Goal: Use online tool/utility: Utilize a website feature to perform a specific function

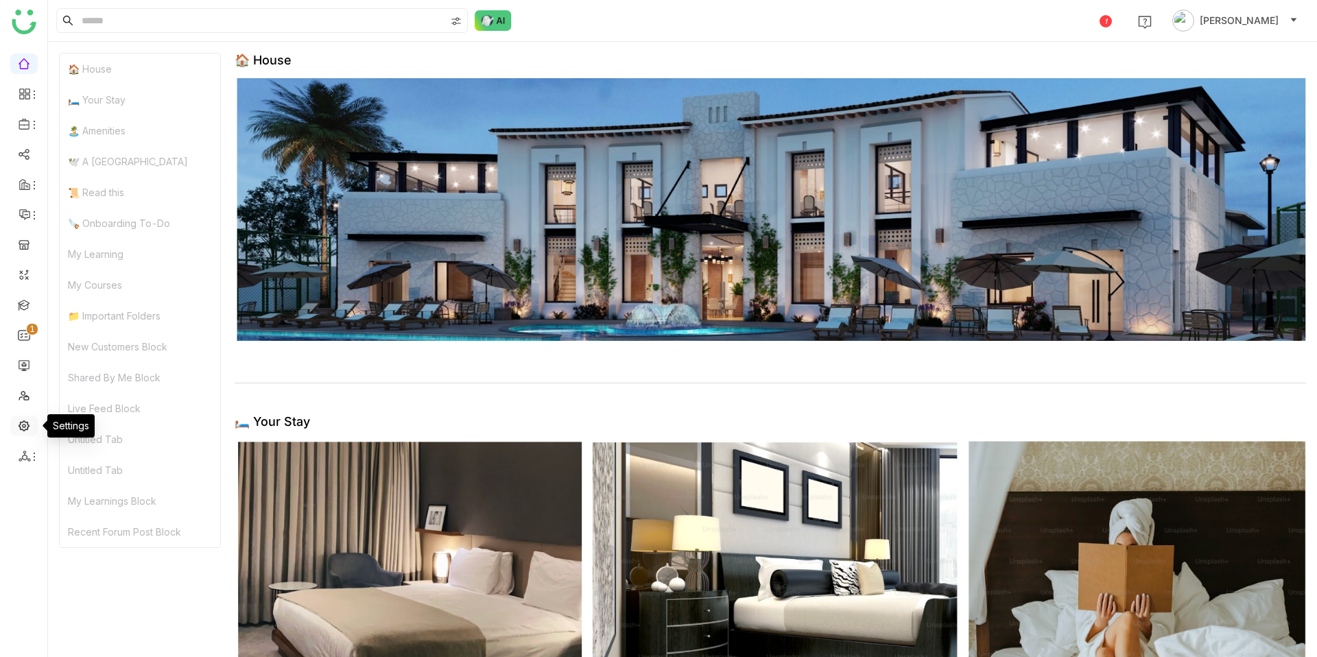
click at [28, 425] on link at bounding box center [24, 425] width 12 height 12
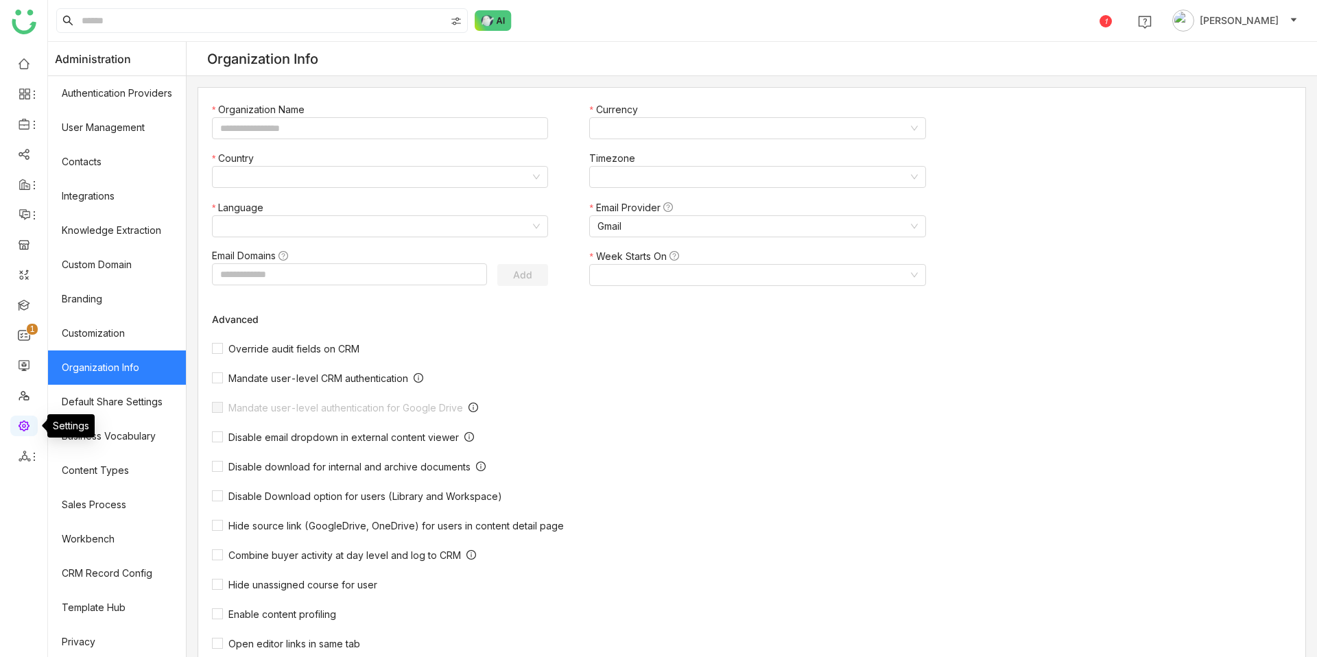
type input "*******"
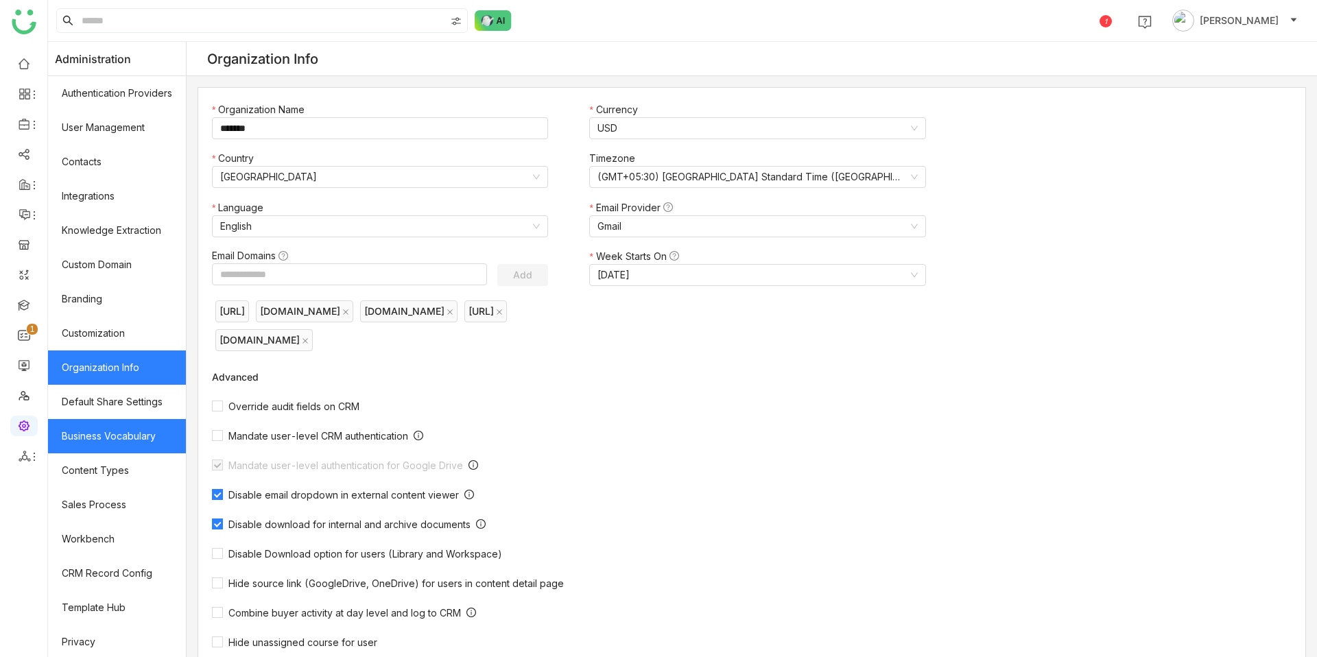
click at [141, 438] on link "Business Vocabulary" at bounding box center [117, 436] width 138 height 34
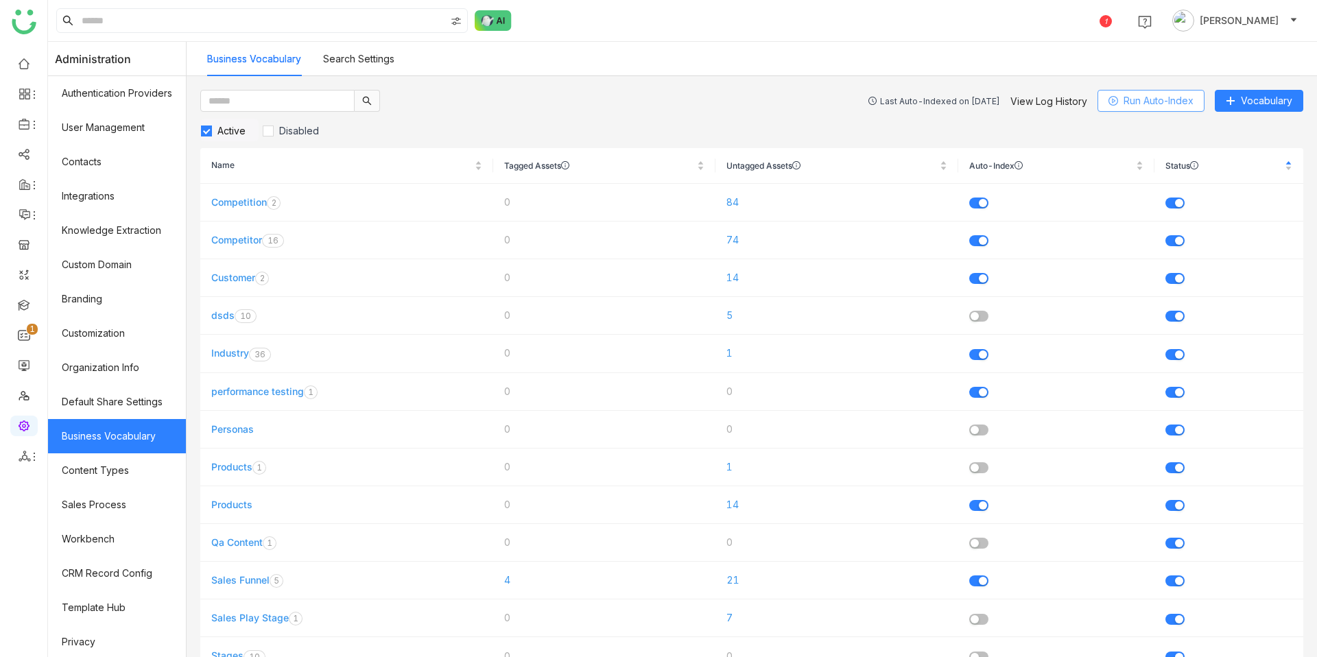
click at [1132, 95] on span "Run Auto-Index" at bounding box center [1158, 100] width 70 height 15
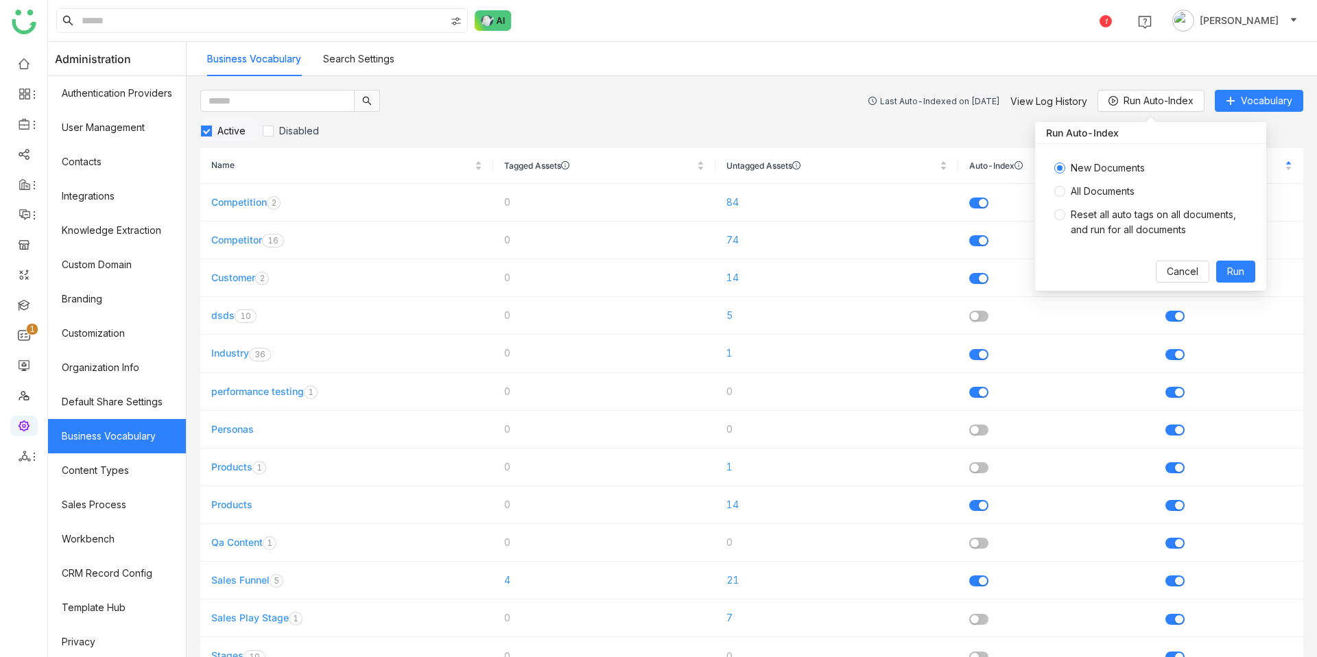
click at [1111, 196] on span "All Documents" at bounding box center [1102, 191] width 75 height 15
click at [1236, 269] on span "Run" at bounding box center [1235, 271] width 17 height 15
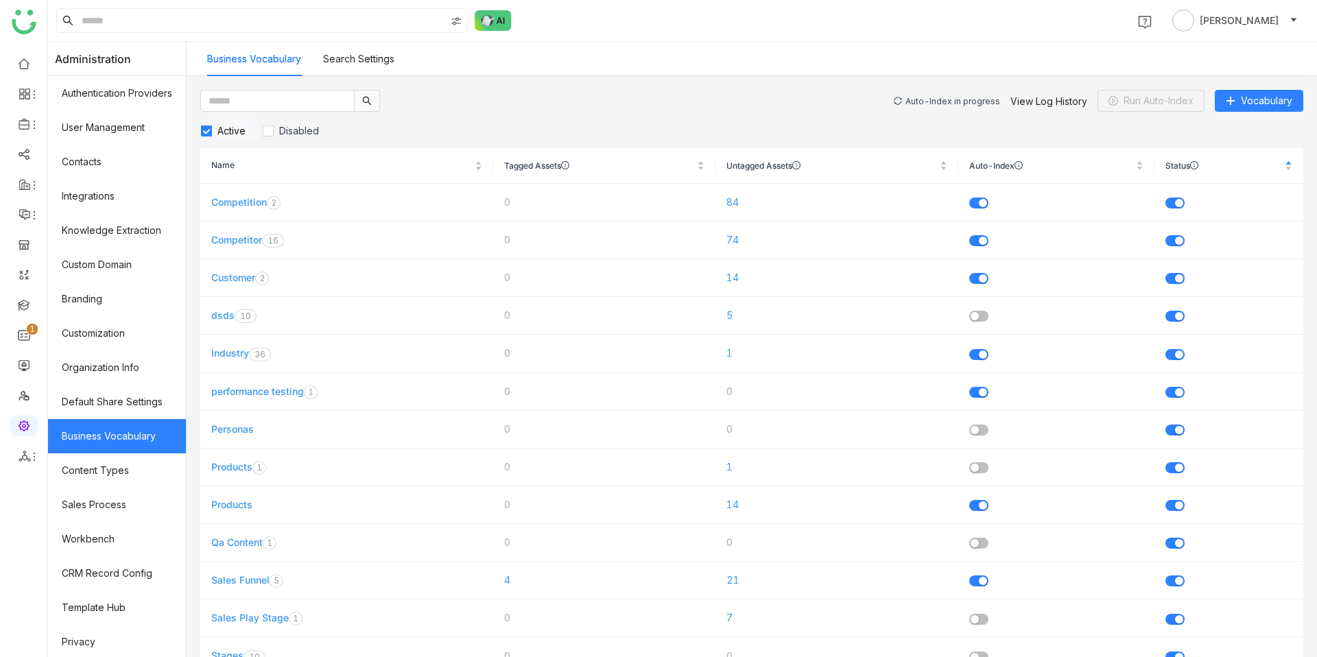
click at [969, 107] on div "Auto-Index in progress View Log History Run Auto-Index Vocabulary" at bounding box center [1098, 101] width 409 height 22
click at [967, 101] on div "Auto-Index in progress" at bounding box center [952, 101] width 95 height 10
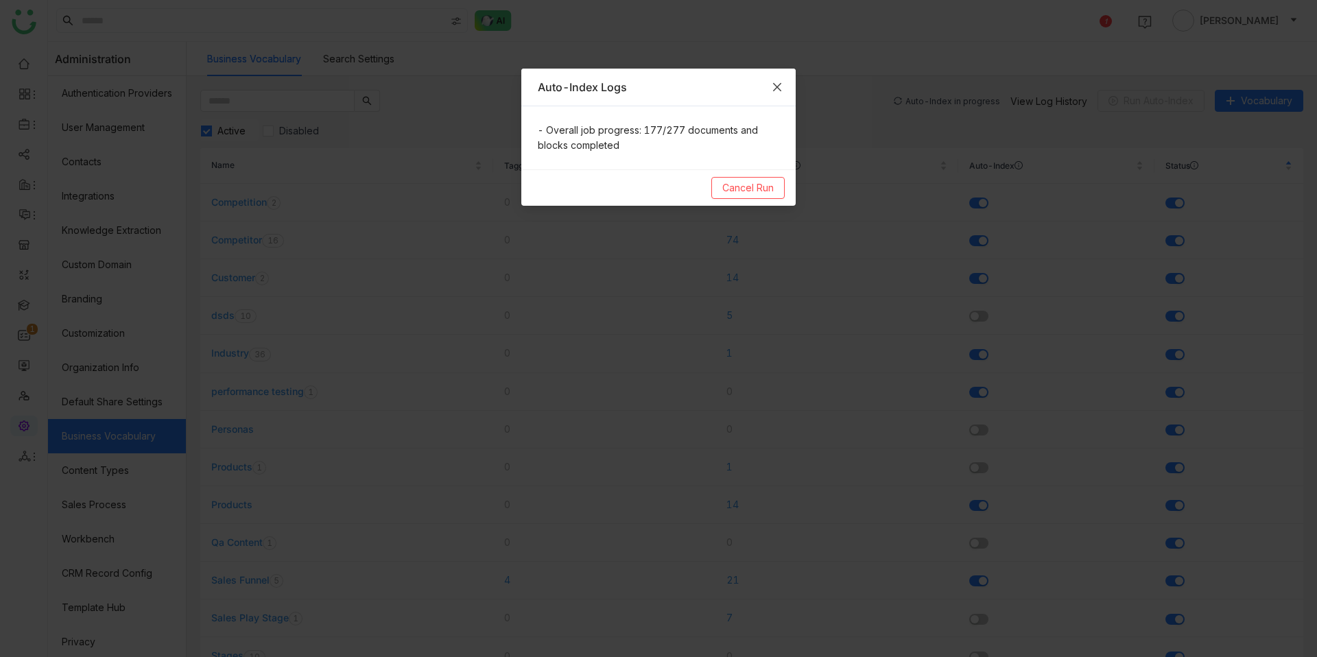
click at [781, 86] on icon "Close" at bounding box center [776, 87] width 11 height 11
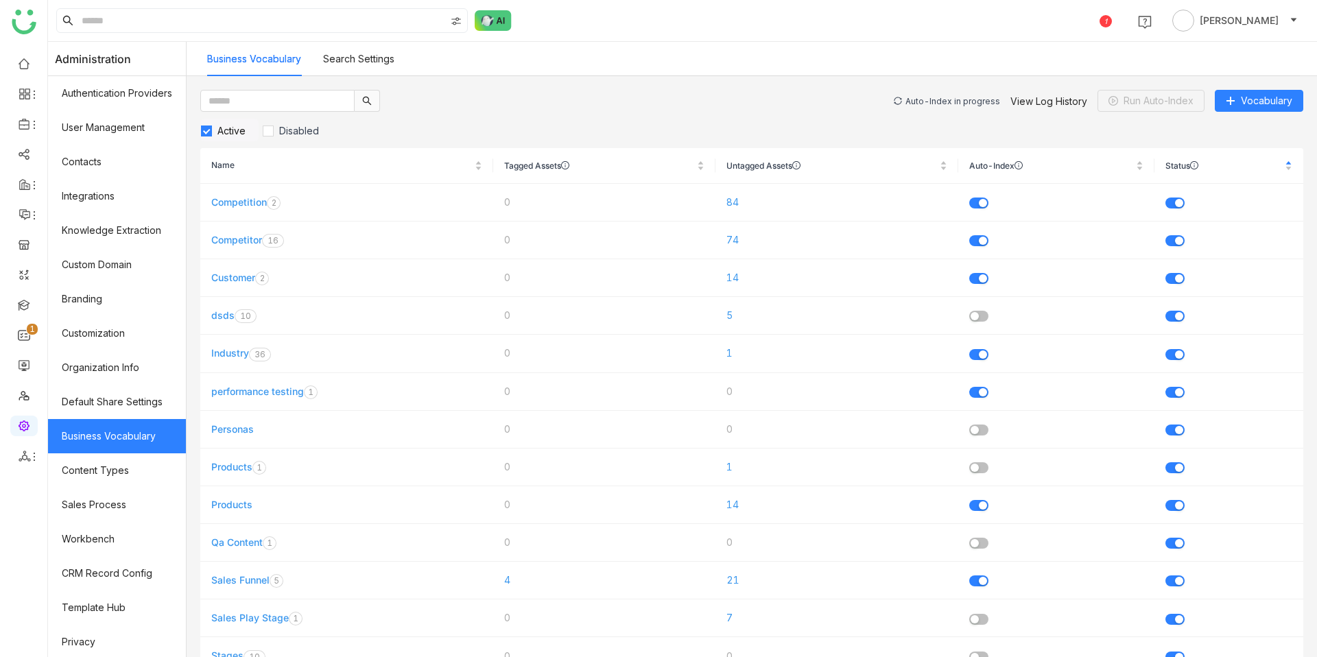
click at [911, 95] on div "Auto-Index in progress View Log History Run Auto-Index Vocabulary" at bounding box center [1098, 101] width 409 height 22
click at [918, 99] on div "Auto-Index in progress" at bounding box center [952, 101] width 95 height 10
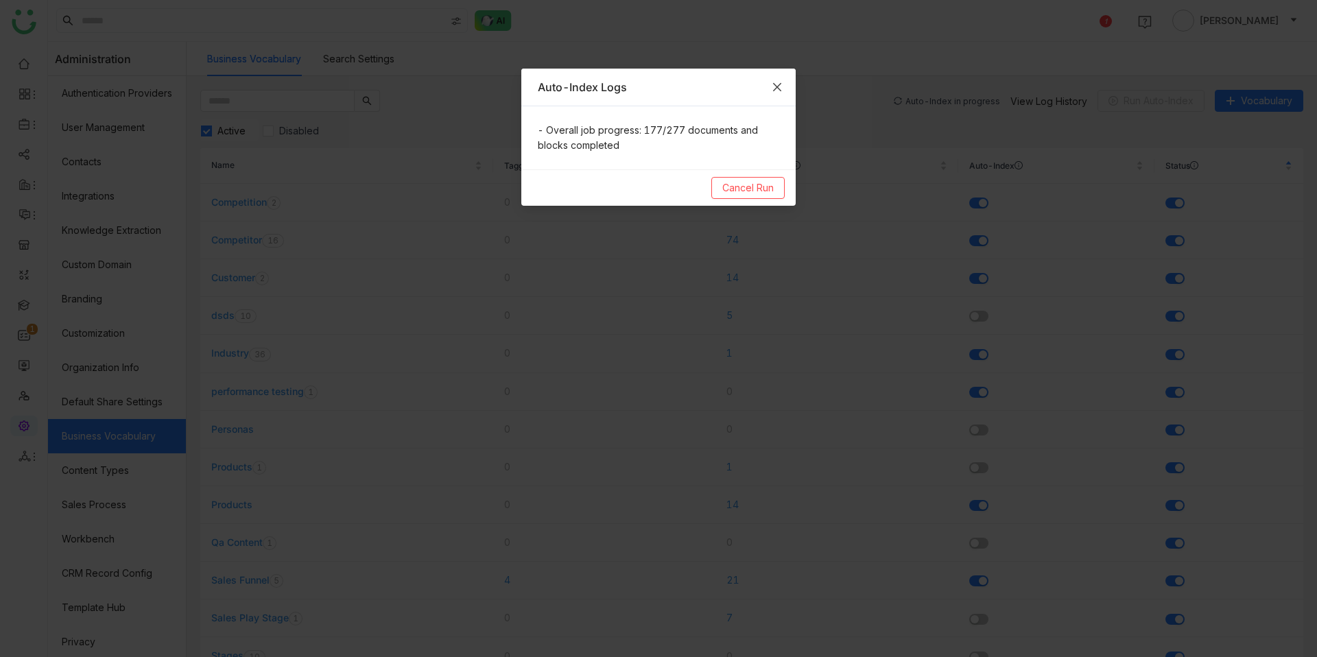
click at [778, 88] on icon "Close" at bounding box center [777, 87] width 8 height 8
